Goal: Navigation & Orientation: Find specific page/section

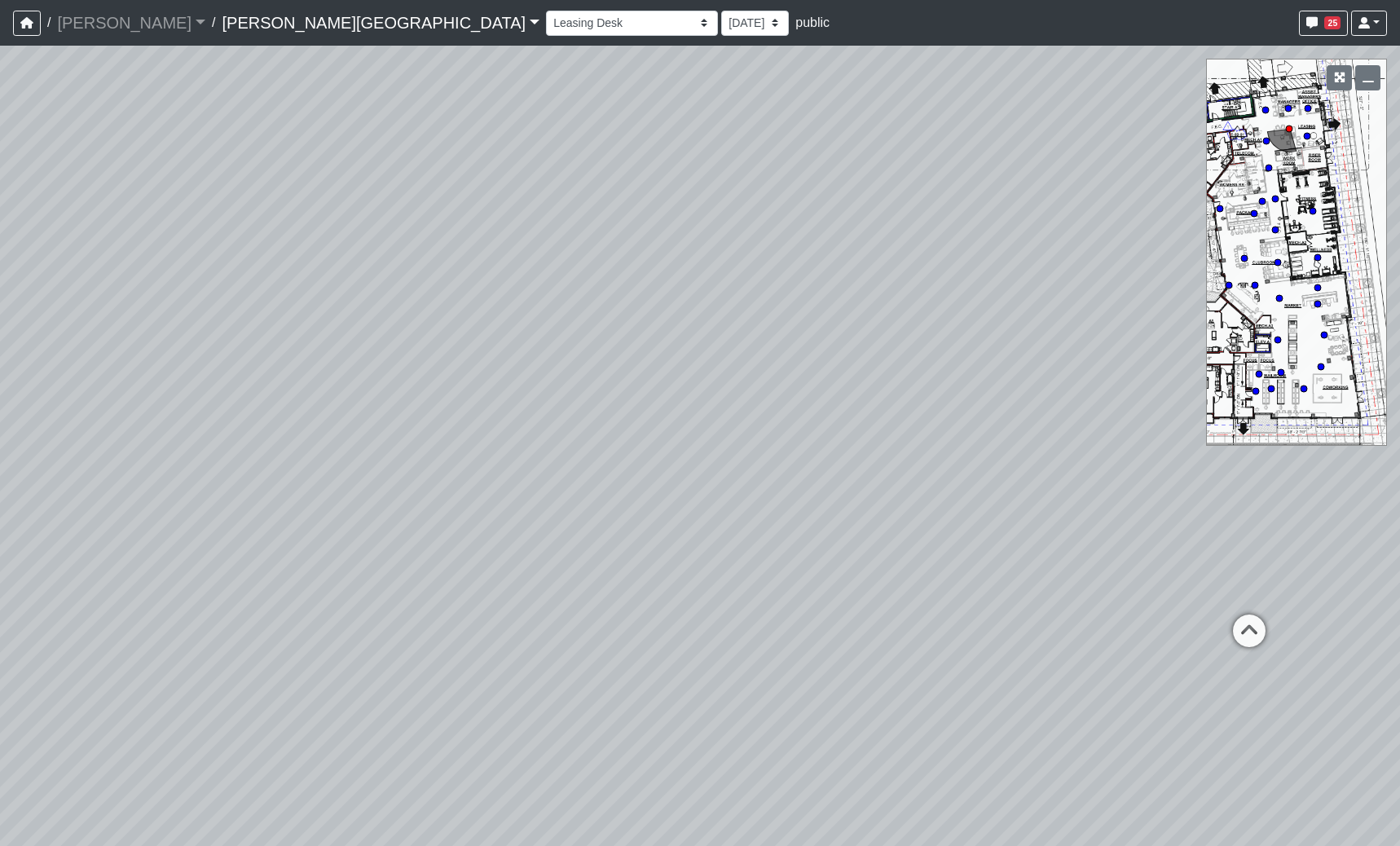
select select "fWm8ArCBt37vTA63tWocwo"
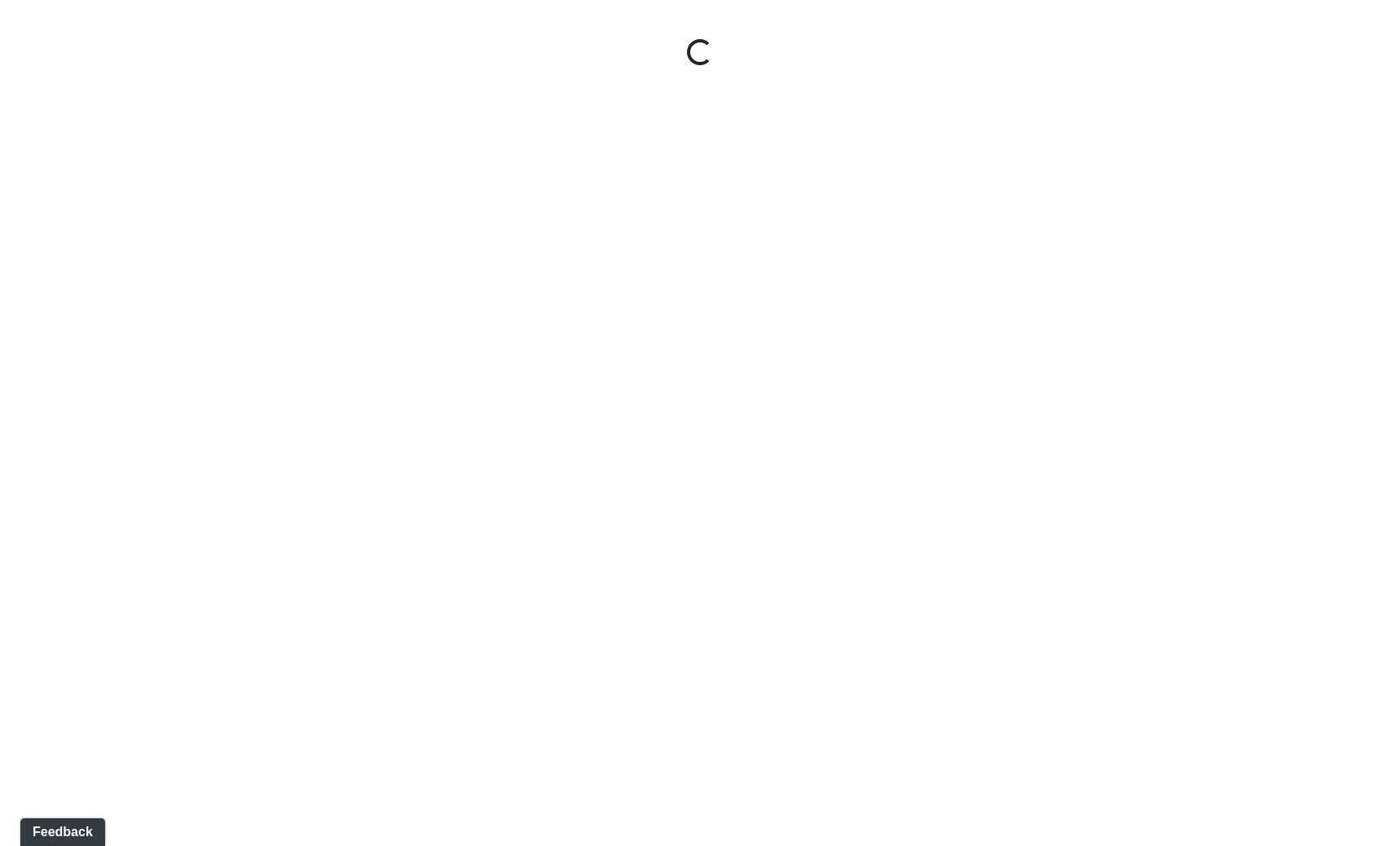
select select "fWm8ArCBt37vTA63tWocwo"
